Goal: Subscribe to service/newsletter

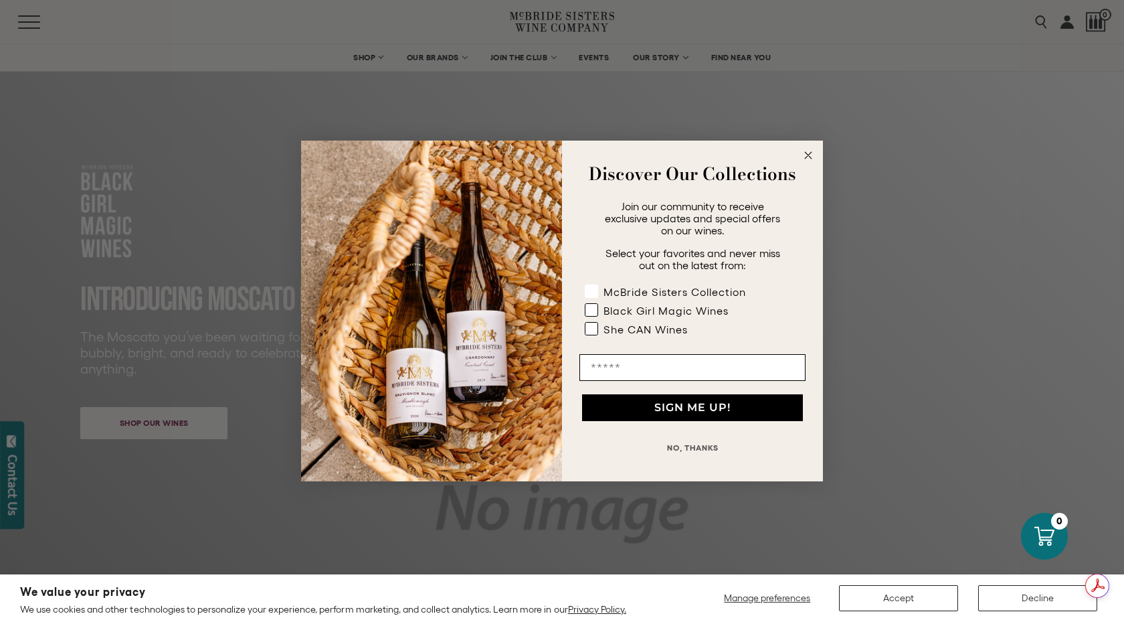
click at [588, 288] on rect "POPUP Form" at bounding box center [591, 291] width 13 height 13
click at [586, 331] on rect "POPUP Form" at bounding box center [591, 329] width 13 height 13
click at [589, 310] on rect "POPUP Form" at bounding box center [591, 310] width 13 height 13
click at [618, 367] on input "Email" at bounding box center [692, 367] width 226 height 27
type input "**********"
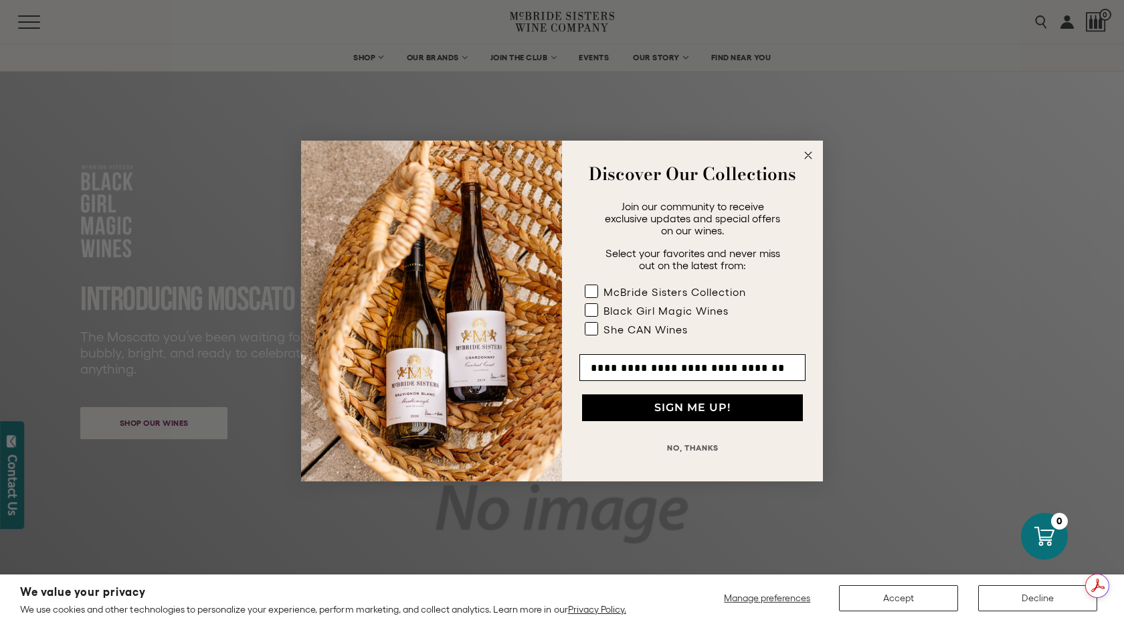
click at [687, 407] on button "SIGN ME UP!" at bounding box center [692, 407] width 221 height 27
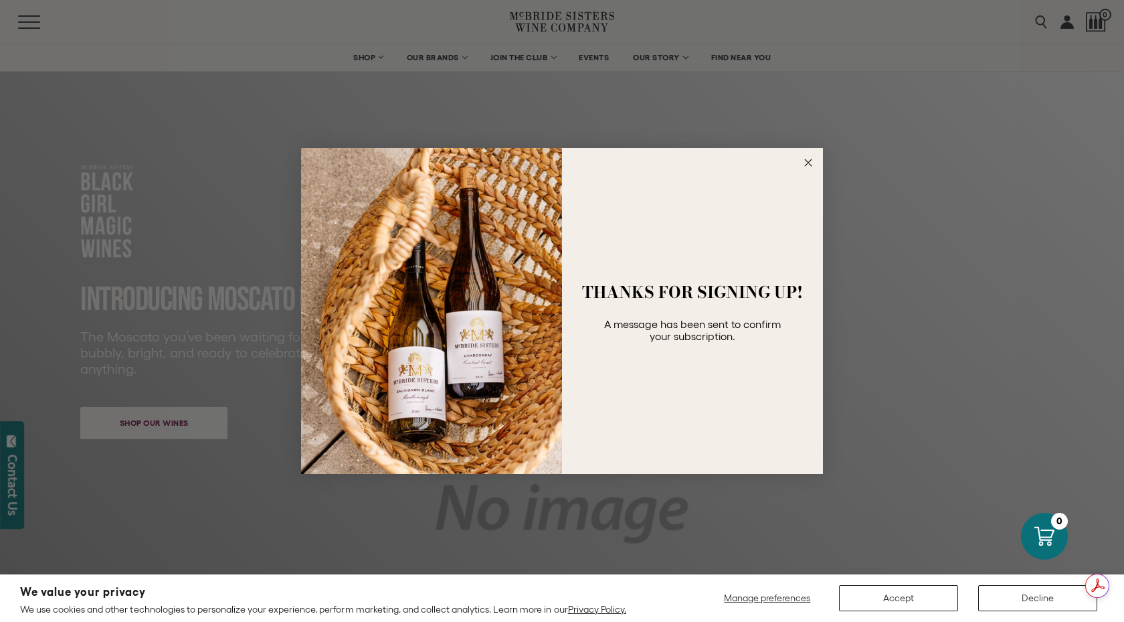
click at [808, 161] on circle "Close dialog" at bounding box center [808, 162] width 15 height 15
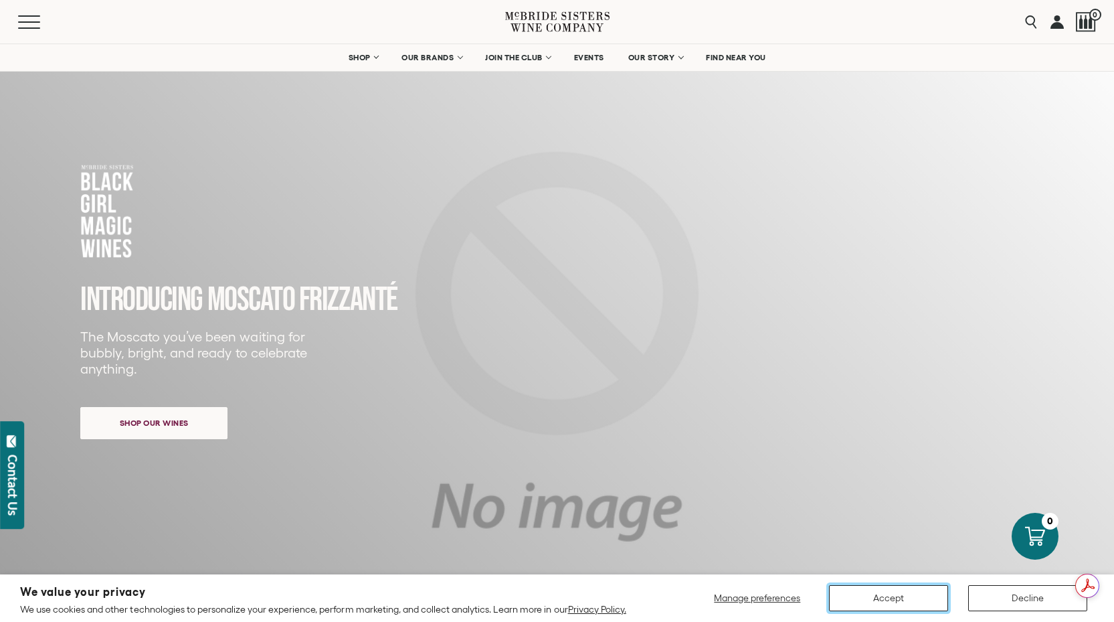
click at [851, 593] on button "Accept" at bounding box center [888, 598] width 119 height 26
